Goal: Task Accomplishment & Management: Manage account settings

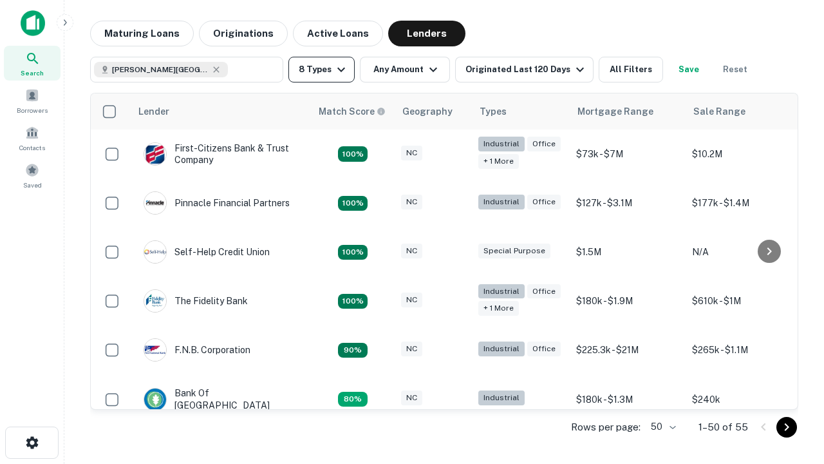
click at [321, 70] on button "8 Types" at bounding box center [322, 70] width 66 height 26
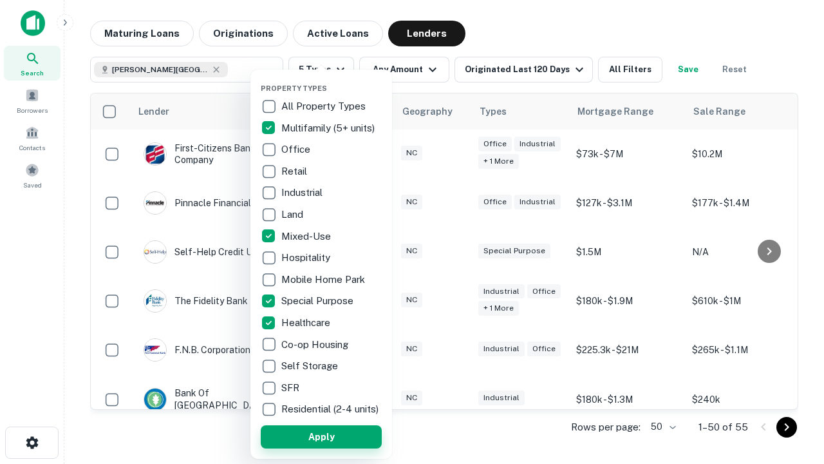
click at [321, 436] on button "Apply" at bounding box center [321, 436] width 121 height 23
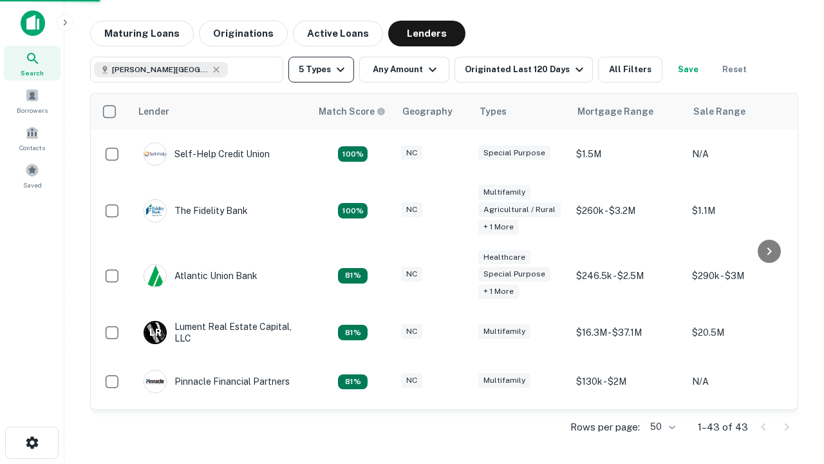
click at [321, 70] on button "5 Types" at bounding box center [322, 70] width 66 height 26
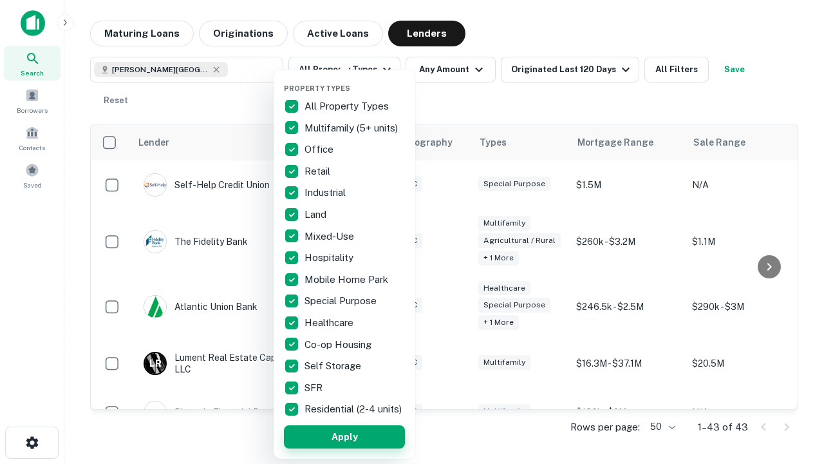
click at [345, 436] on button "Apply" at bounding box center [344, 436] width 121 height 23
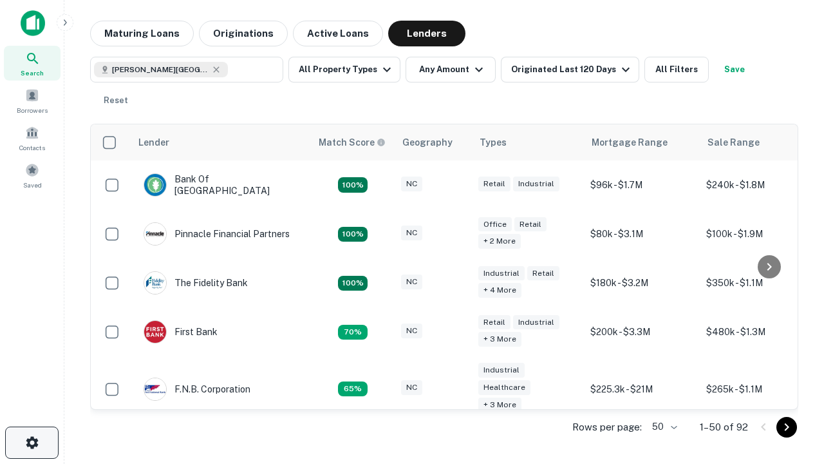
click at [32, 443] on icon "button" at bounding box center [31, 442] width 15 height 15
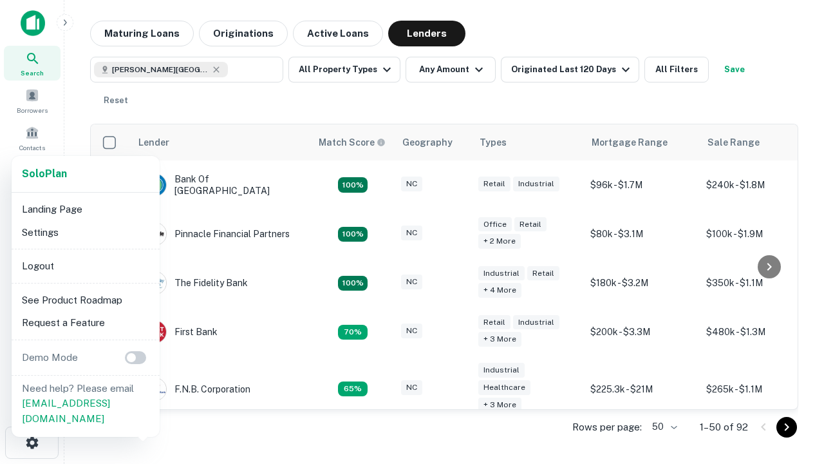
click at [85, 265] on li "Logout" at bounding box center [86, 265] width 138 height 23
